Goal: Task Accomplishment & Management: Complete application form

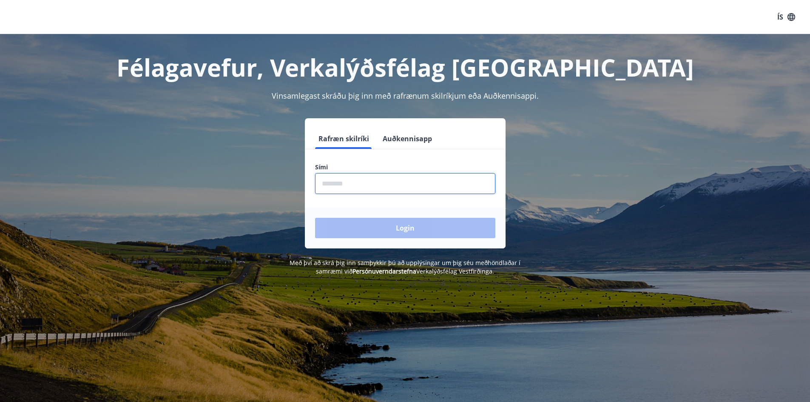
click at [353, 183] on input "phone" at bounding box center [405, 183] width 180 height 21
type input "********"
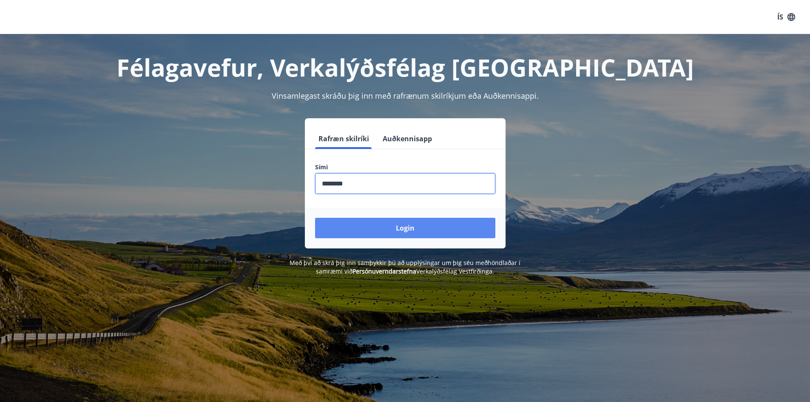
click at [392, 218] on button "Login" at bounding box center [405, 228] width 180 height 20
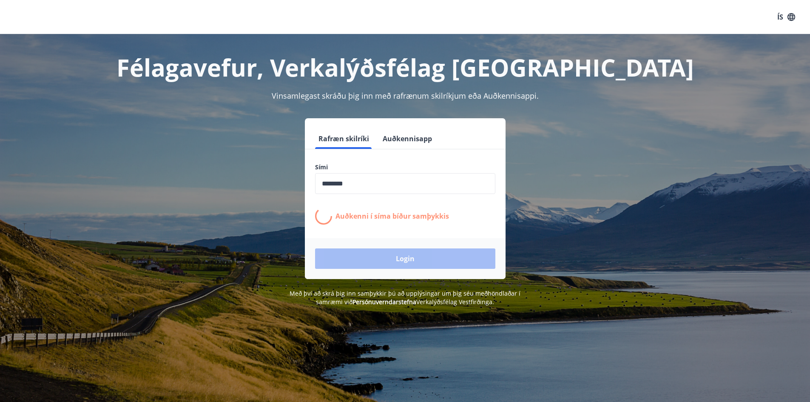
click at [393, 222] on div "Auðkenni í síma bíður samþykkis" at bounding box center [405, 215] width 180 height 17
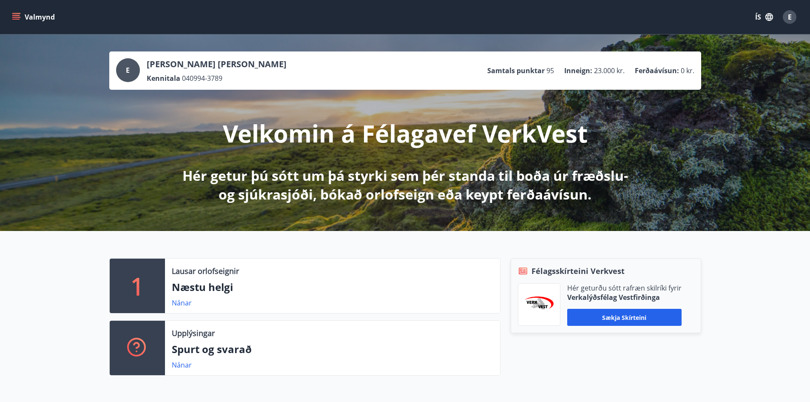
click at [16, 16] on icon "menu" at bounding box center [16, 17] width 9 height 9
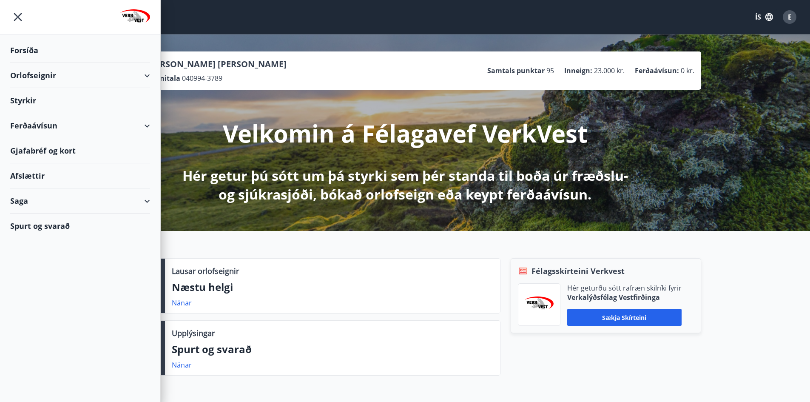
click at [23, 97] on div "Styrkir" at bounding box center [80, 100] width 140 height 25
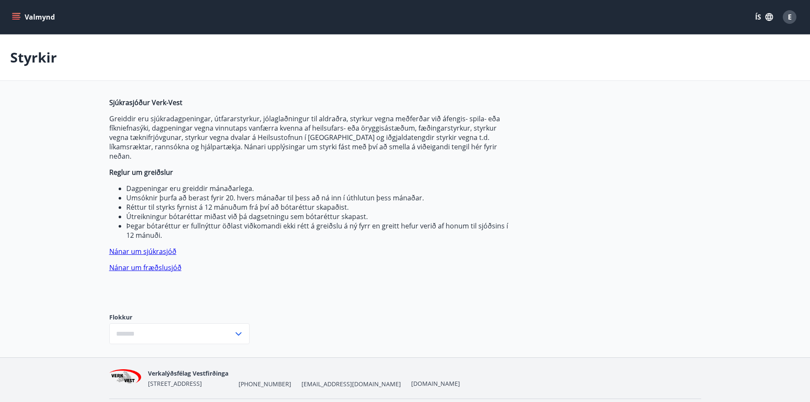
type input "***"
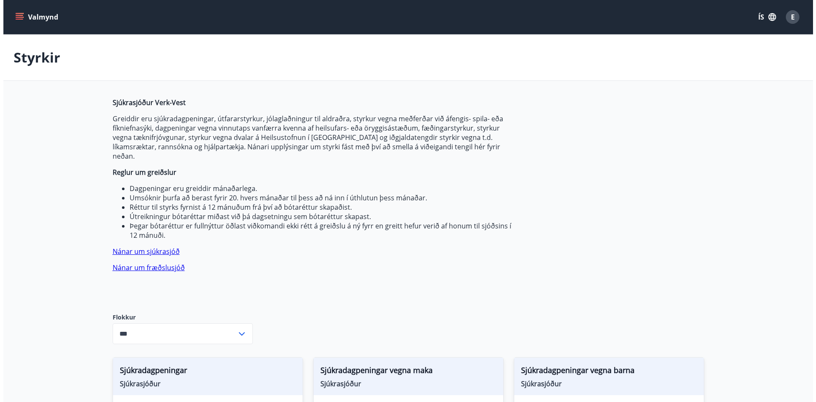
scroll to position [213, 0]
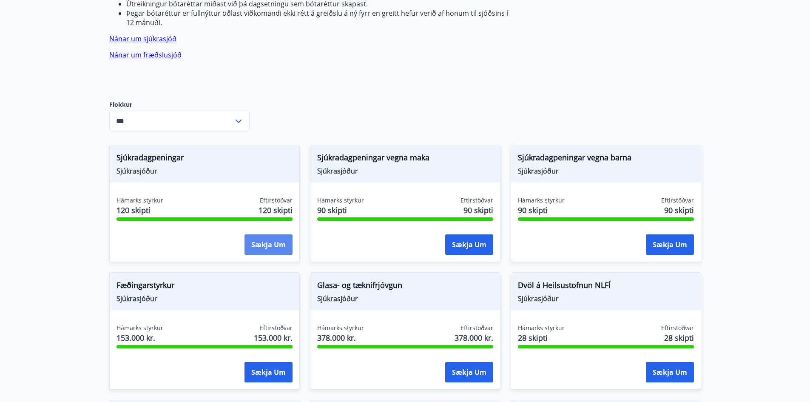
click at [251, 234] on button "Sækja um" at bounding box center [268, 244] width 48 height 20
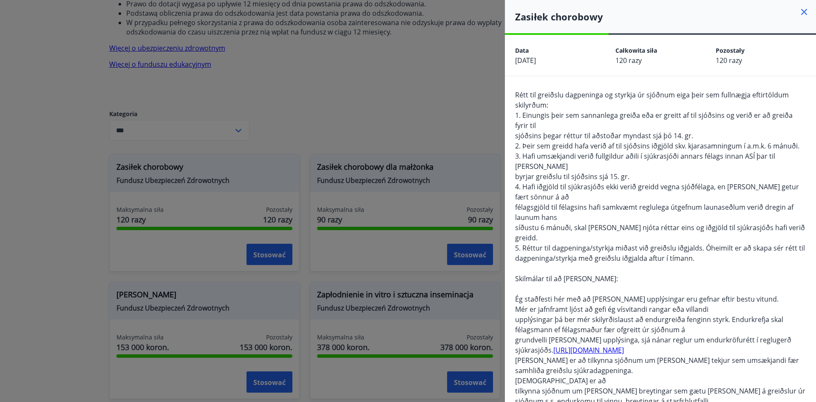
scroll to position [231, 0]
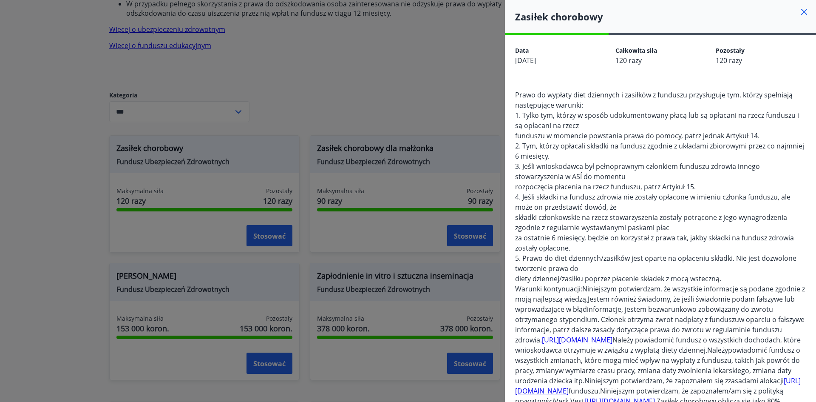
click at [635, 111] on font "1. Tylko tym, którzy w sposób udokumentowany płacą lub są opłacani na rzecz fun…" at bounding box center [657, 121] width 284 height 20
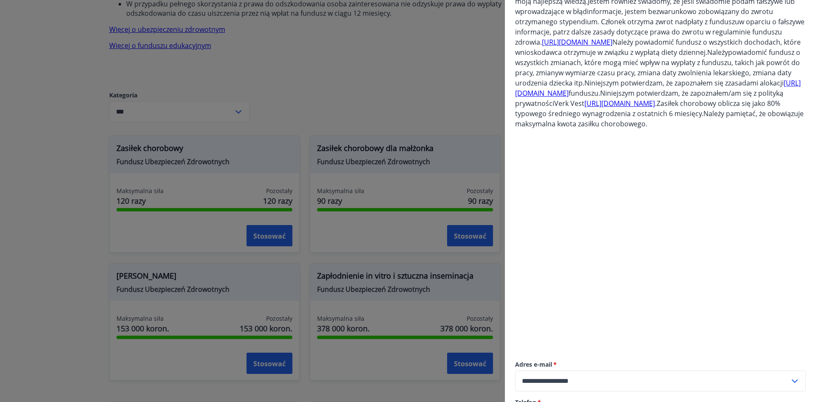
scroll to position [0, 0]
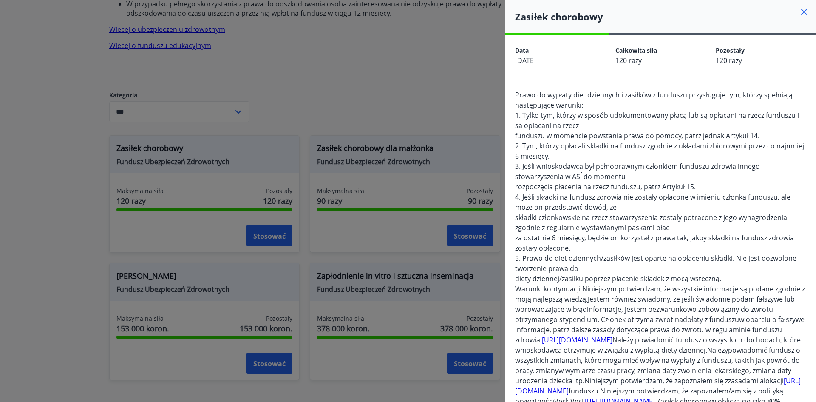
click at [800, 13] on icon at bounding box center [804, 12] width 10 height 10
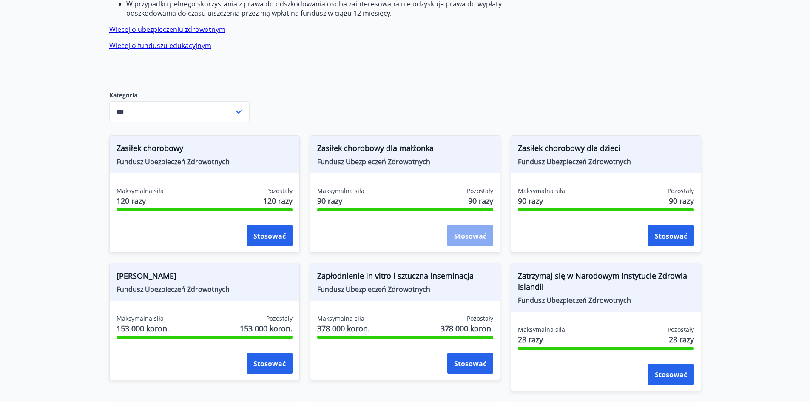
click at [469, 239] on font "Stosować" at bounding box center [470, 235] width 32 height 9
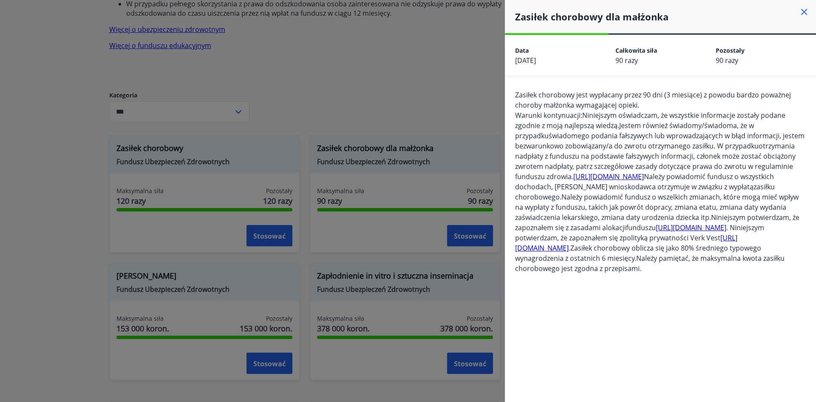
click at [799, 17] on icon at bounding box center [804, 12] width 10 height 10
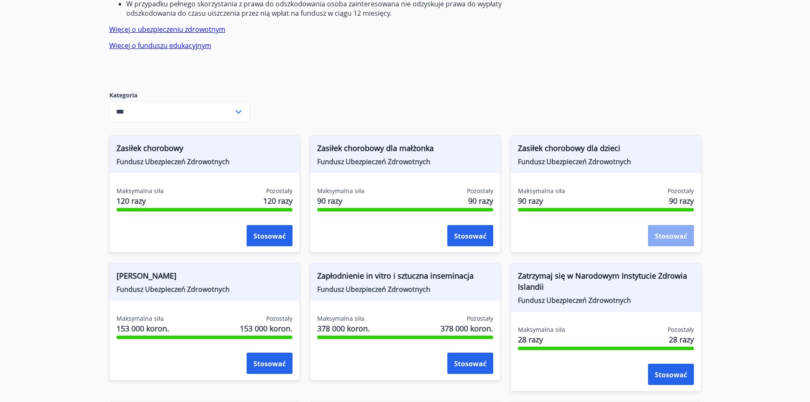
click at [668, 239] on font "Stosować" at bounding box center [671, 235] width 32 height 9
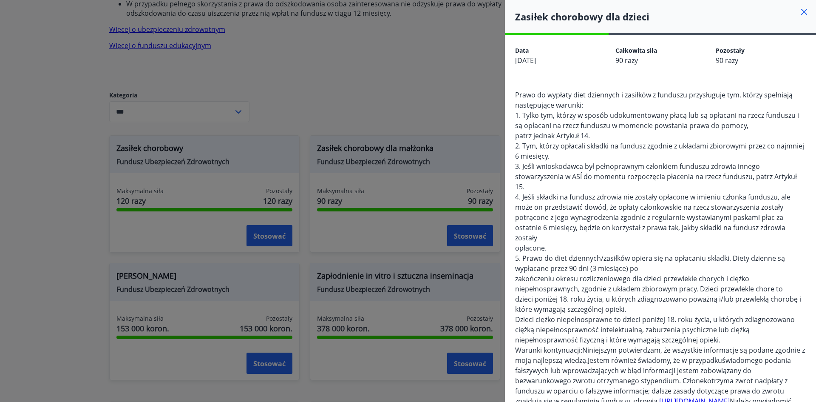
click at [799, 9] on icon at bounding box center [804, 12] width 10 height 10
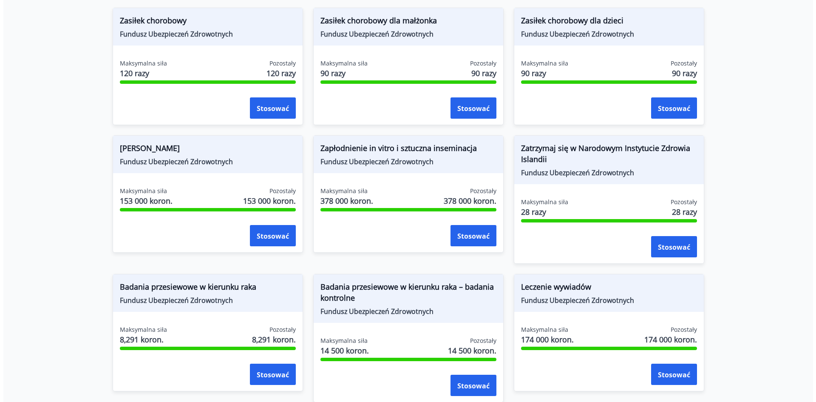
scroll to position [529, 0]
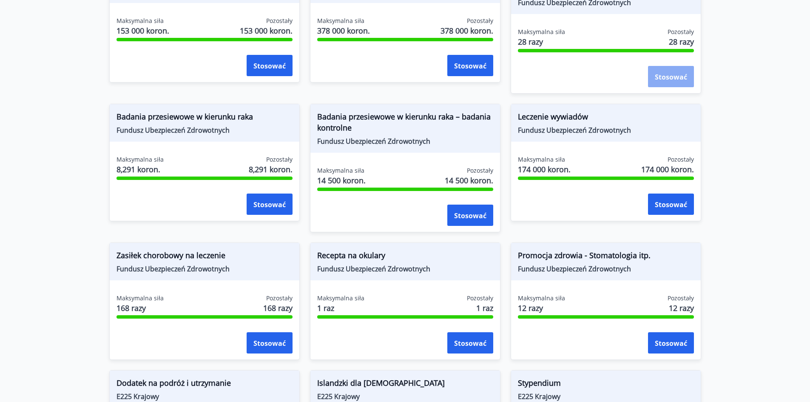
click at [687, 78] on font "Stosować" at bounding box center [671, 76] width 32 height 9
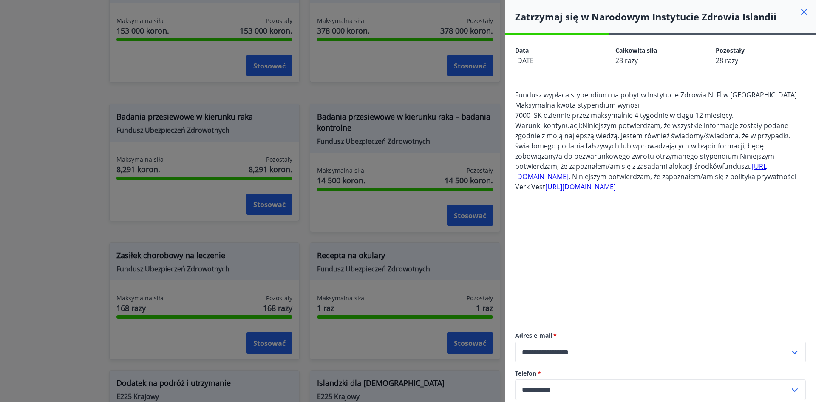
click at [799, 8] on icon at bounding box center [804, 12] width 10 height 10
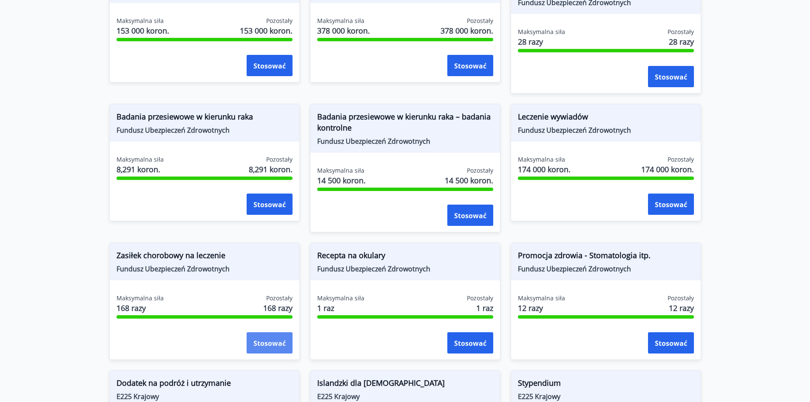
click at [259, 341] on font "Stosować" at bounding box center [269, 342] width 32 height 9
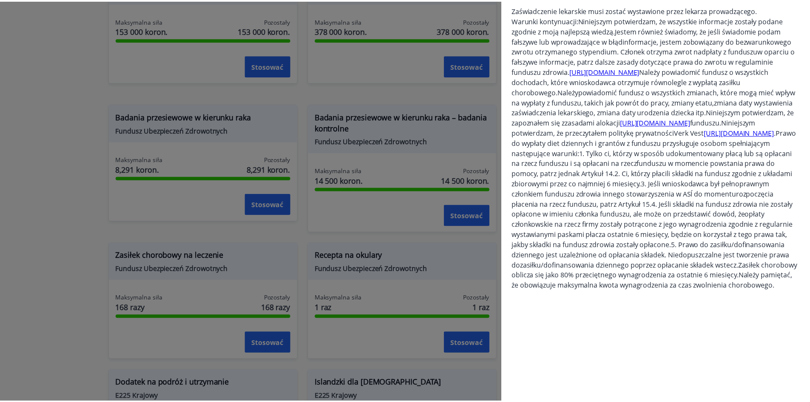
scroll to position [0, 0]
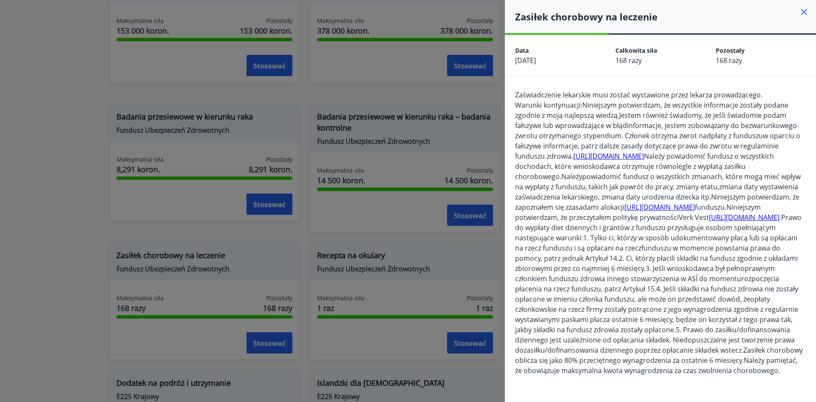
click at [801, 11] on icon at bounding box center [804, 12] width 6 height 6
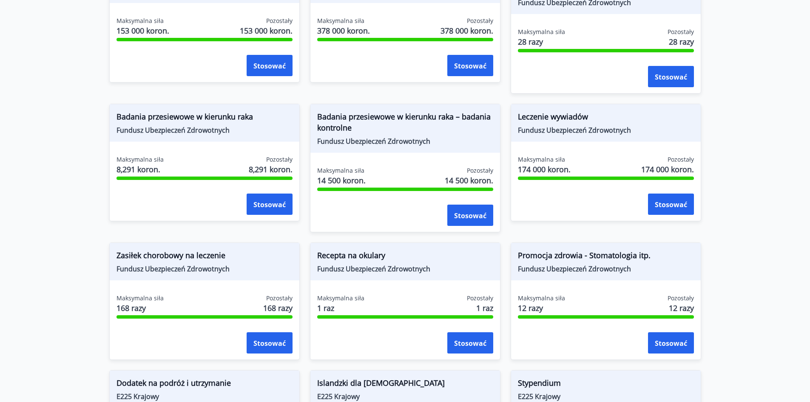
scroll to position [614, 0]
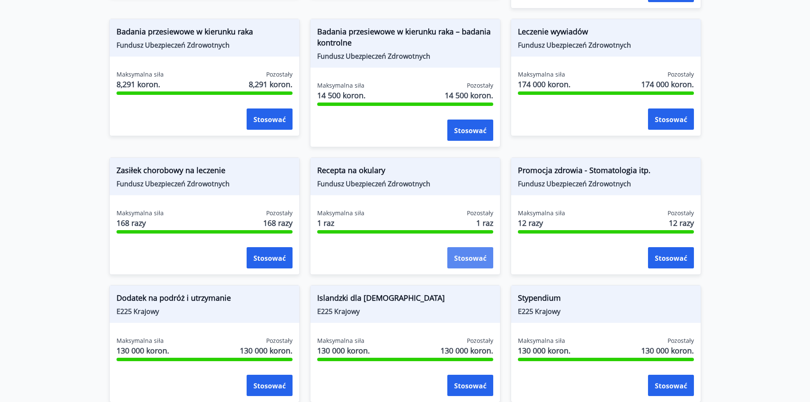
click at [469, 263] on button "Stosować" at bounding box center [470, 257] width 46 height 21
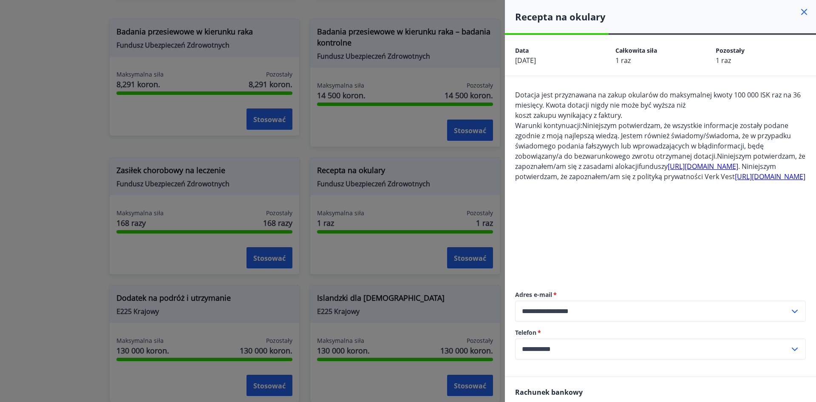
click at [801, 9] on icon at bounding box center [804, 12] width 6 height 6
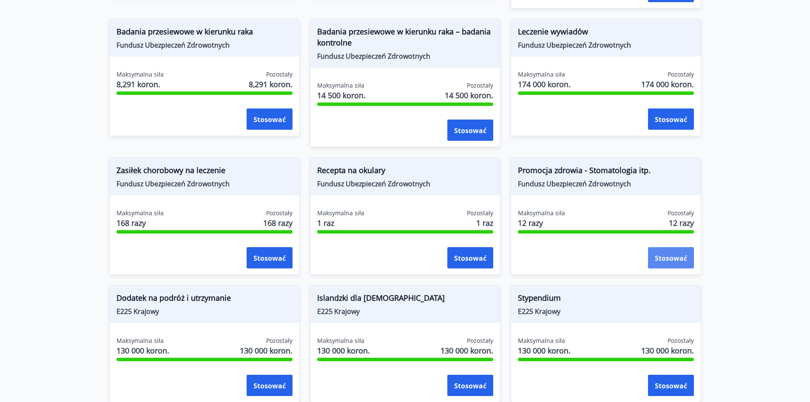
click at [673, 256] on font "Stosować" at bounding box center [671, 257] width 32 height 9
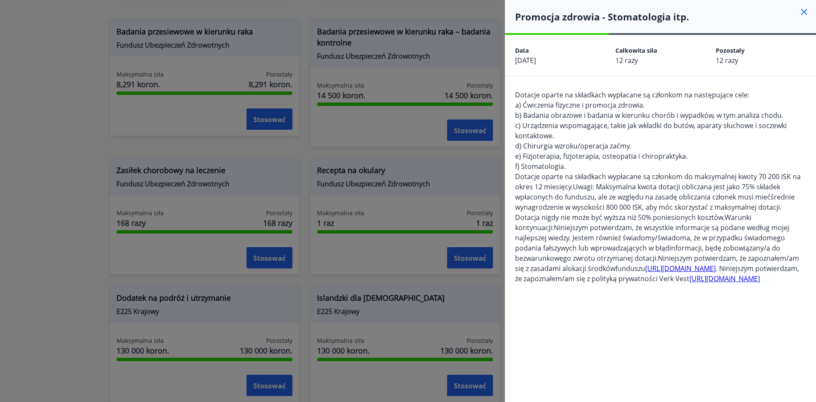
click at [659, 264] on font "[URL][DOMAIN_NAME]" at bounding box center [680, 268] width 71 height 9
click at [791, 17] on h4 "Promocja zdrowia - Stomatologia itp." at bounding box center [665, 16] width 301 height 13
click at [799, 14] on icon at bounding box center [804, 12] width 10 height 10
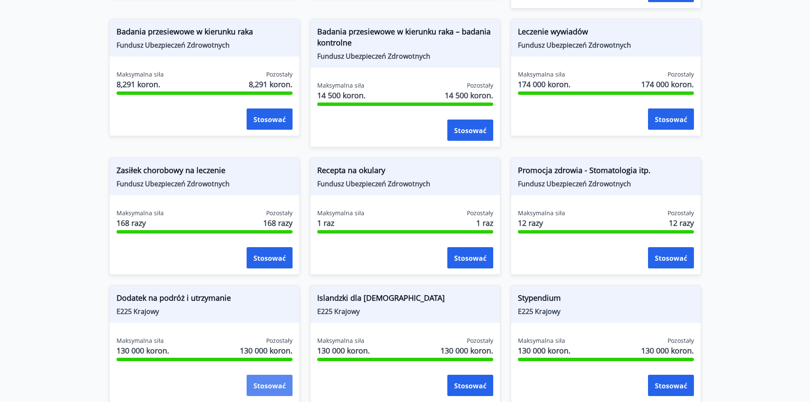
click at [274, 381] on font "Stosować" at bounding box center [269, 385] width 32 height 9
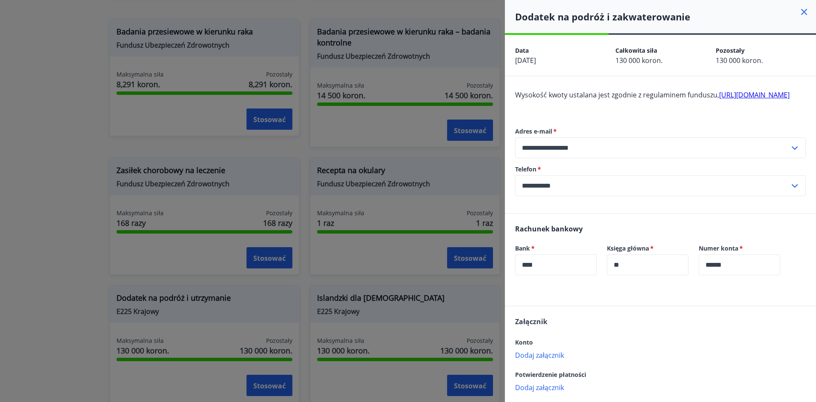
click at [719, 99] on font "[URL][DOMAIN_NAME]" at bounding box center [754, 94] width 71 height 9
click at [799, 10] on icon at bounding box center [804, 12] width 10 height 10
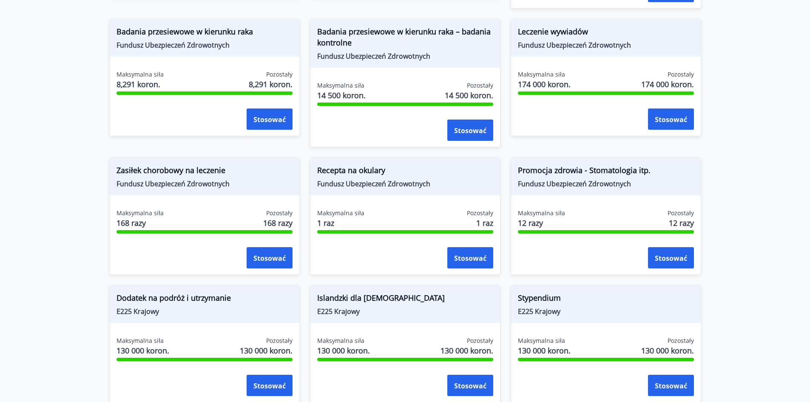
scroll to position [696, 0]
